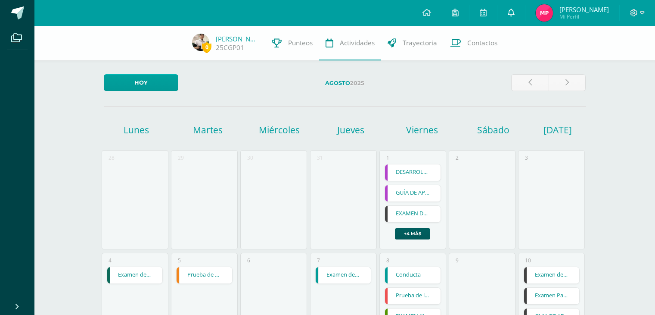
scroll to position [43, 0]
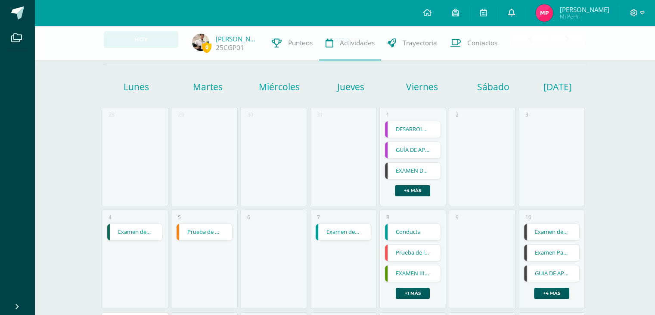
click at [515, 13] on icon at bounding box center [511, 13] width 7 height 8
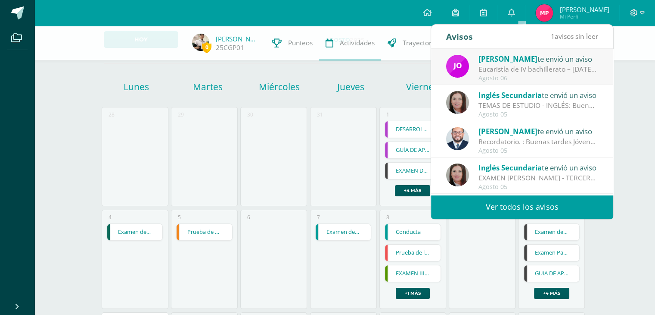
click at [506, 200] on link "Ver todos los avisos" at bounding box center [522, 207] width 182 height 24
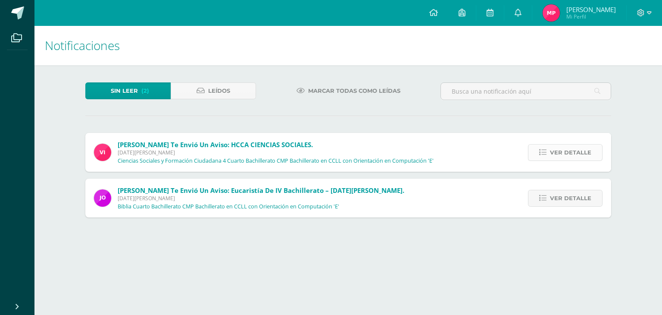
click at [573, 154] on span "Ver detalle" at bounding box center [570, 152] width 41 height 16
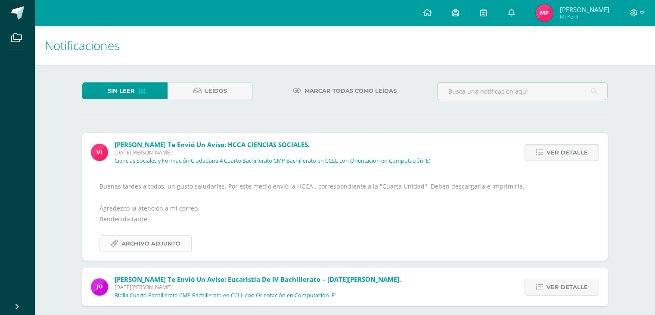
click at [140, 249] on span "Archivo Adjunto" at bounding box center [151, 243] width 59 height 16
